Goal: Task Accomplishment & Management: Manage account settings

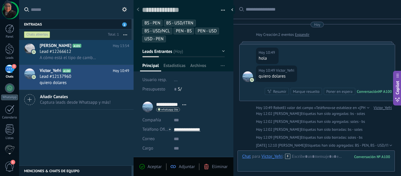
click at [7, 69] on div "2" at bounding box center [9, 69] width 9 height 9
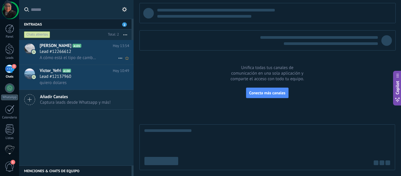
click at [92, 58] on span "A cómo está el tipo de cambio [DATE]?" at bounding box center [68, 58] width 57 height 6
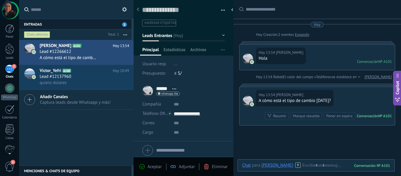
click at [164, 24] on span "#agregar etiquetas" at bounding box center [160, 23] width 31 height 4
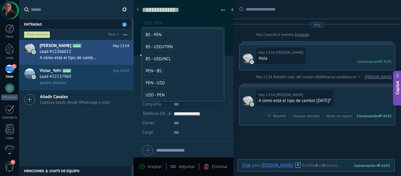
click at [159, 95] on span "USD - PEN" at bounding box center [155, 95] width 23 height 8
click at [256, 142] on div "Buscar Carga más [DATE] [DATE] Creación: 2 eventos Expandir [DATE] 13:54 [PERSO…" at bounding box center [318, 114] width 168 height 228
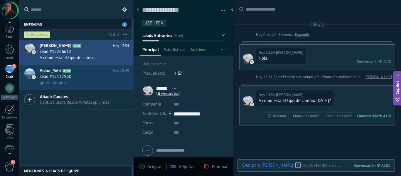
scroll to position [16, 0]
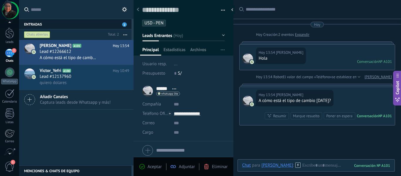
click at [12, 160] on span "1" at bounding box center [13, 162] width 5 height 5
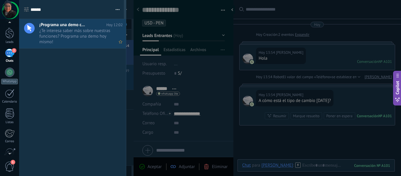
scroll to position [0, 0]
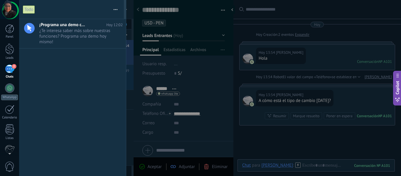
click at [13, 68] on span "2" at bounding box center [14, 66] width 5 height 5
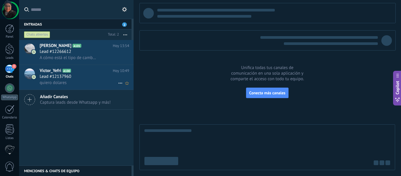
click at [58, 79] on span "Lead #12137960" at bounding box center [56, 77] width 32 height 6
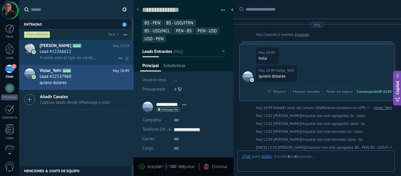
scroll to position [9, 0]
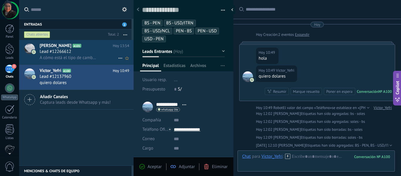
click at [91, 55] on span "A cómo está el tipo de cambio [DATE]?" at bounding box center [68, 58] width 57 height 6
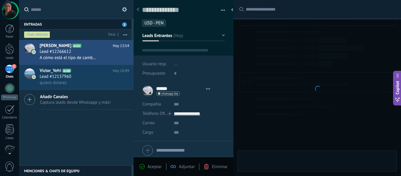
type textarea "**********"
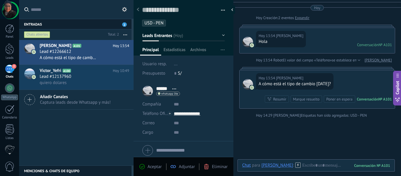
click at [82, 128] on div "[PERSON_NAME] A101 [DATE] 13:54 Lead #12266612 A cómo está el tipo de cambio [D…" at bounding box center [76, 102] width 115 height 125
